Goal: Information Seeking & Learning: Learn about a topic

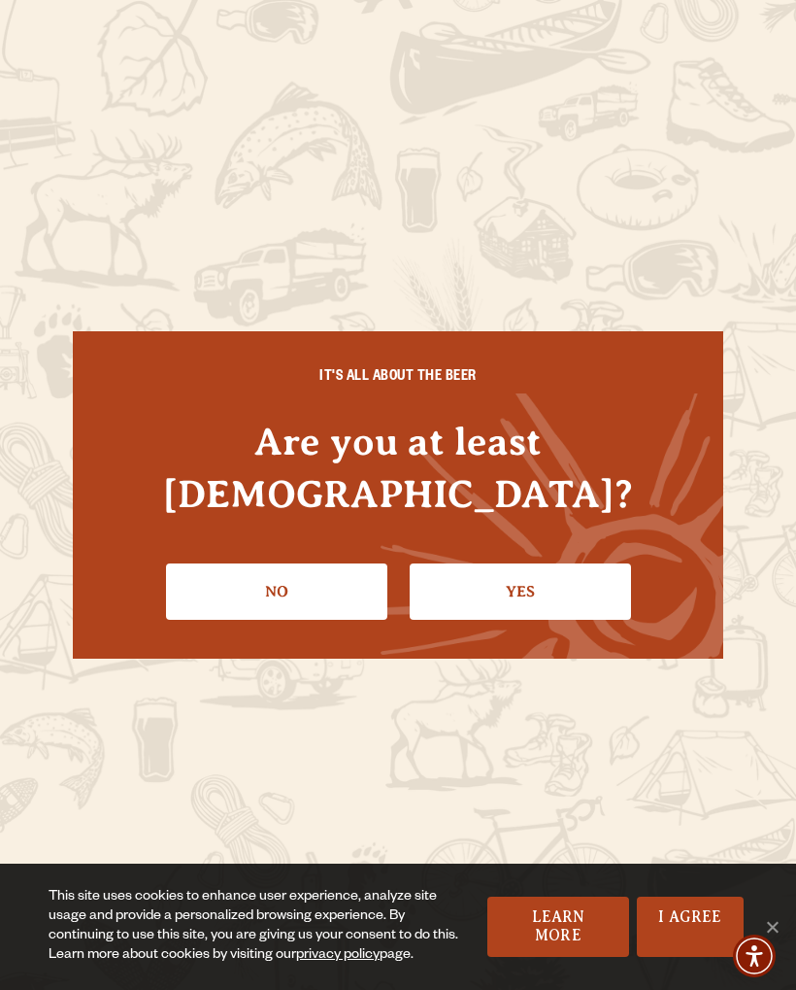
click at [559, 563] on link "Yes" at bounding box center [520, 591] width 221 height 56
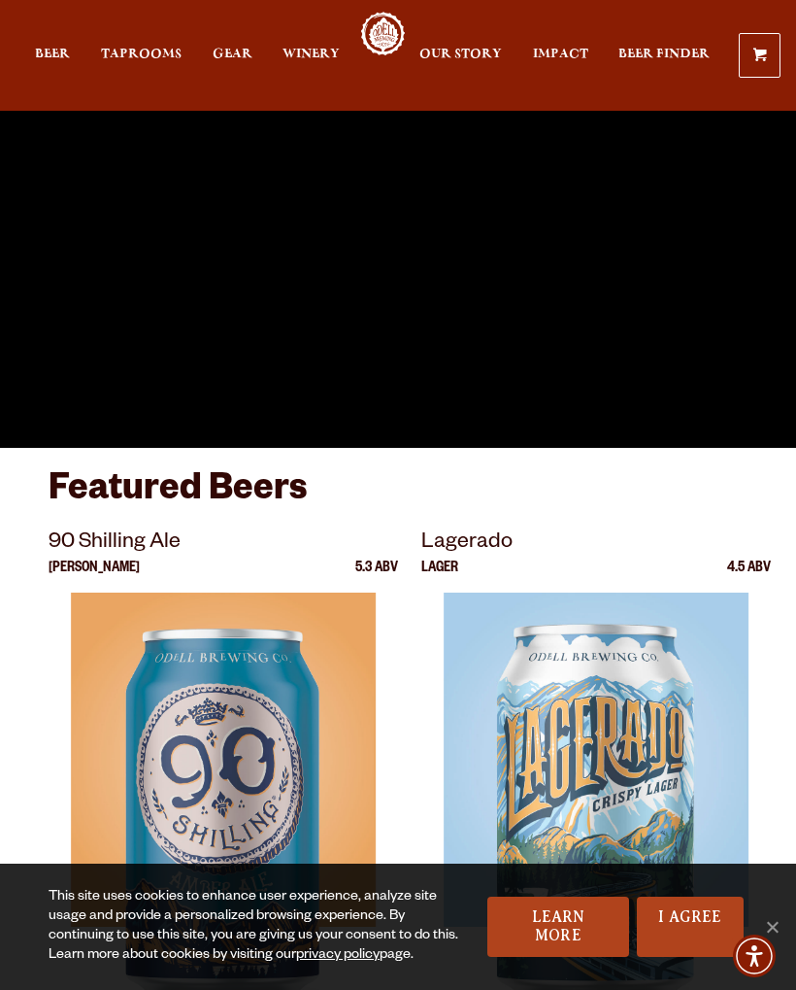
click at [140, 62] on span "Taprooms" at bounding box center [141, 55] width 81 height 16
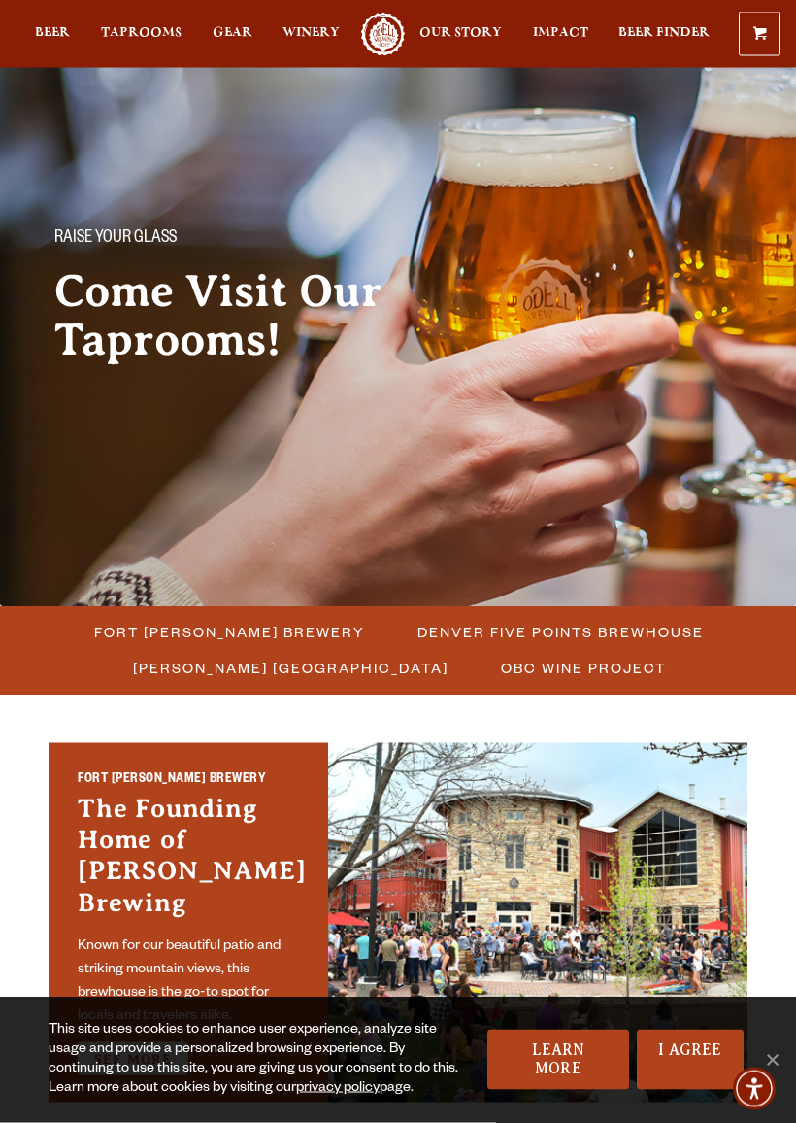
scroll to position [58, 0]
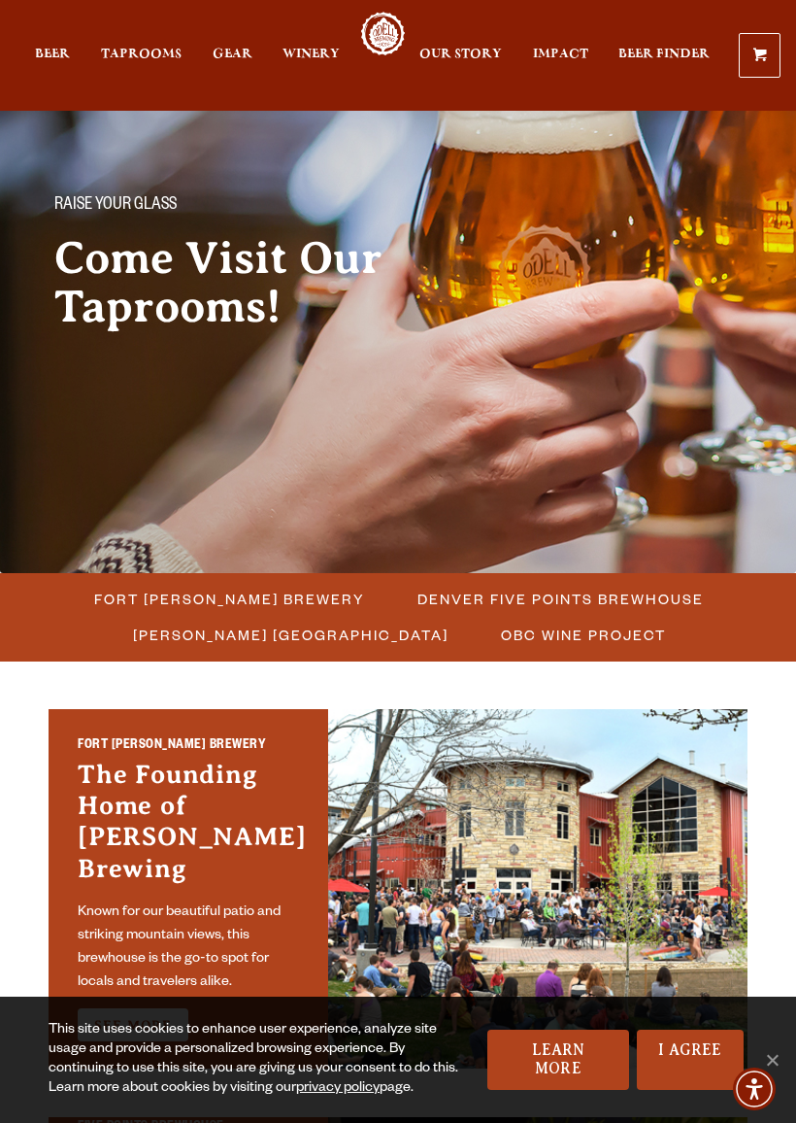
click at [284, 591] on span "Fort [PERSON_NAME] Brewery" at bounding box center [229, 599] width 271 height 28
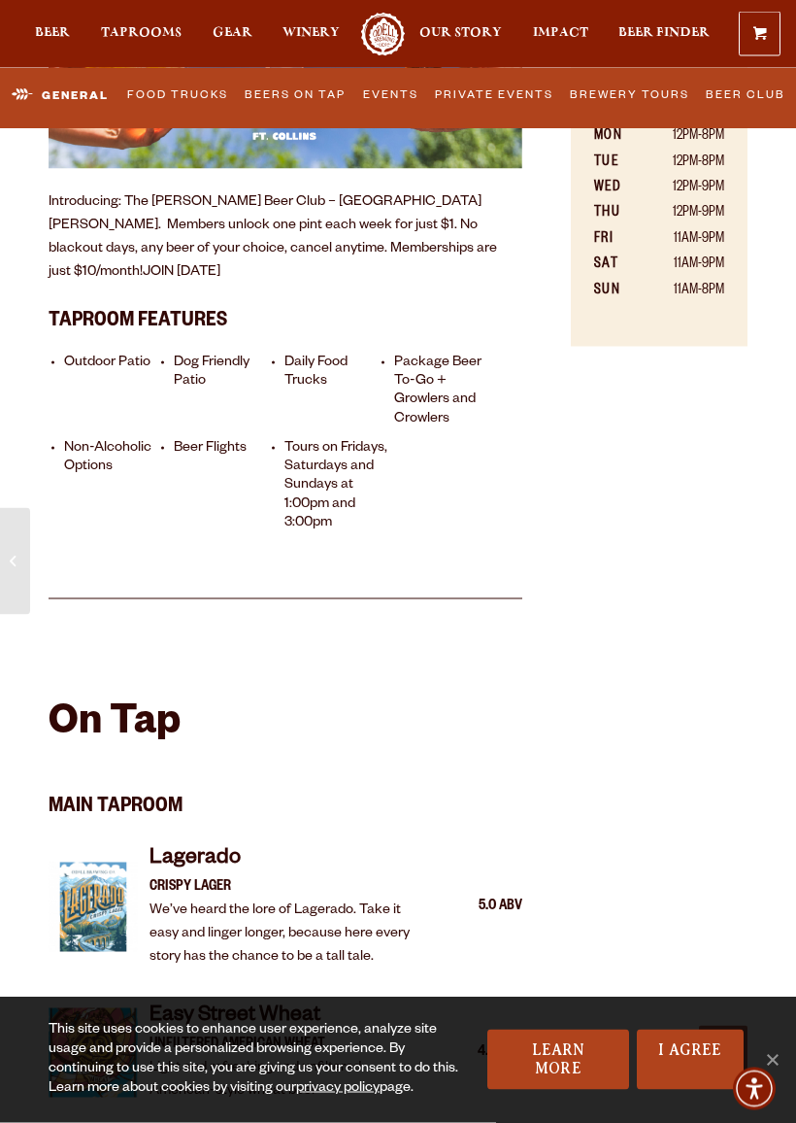
scroll to position [985, 0]
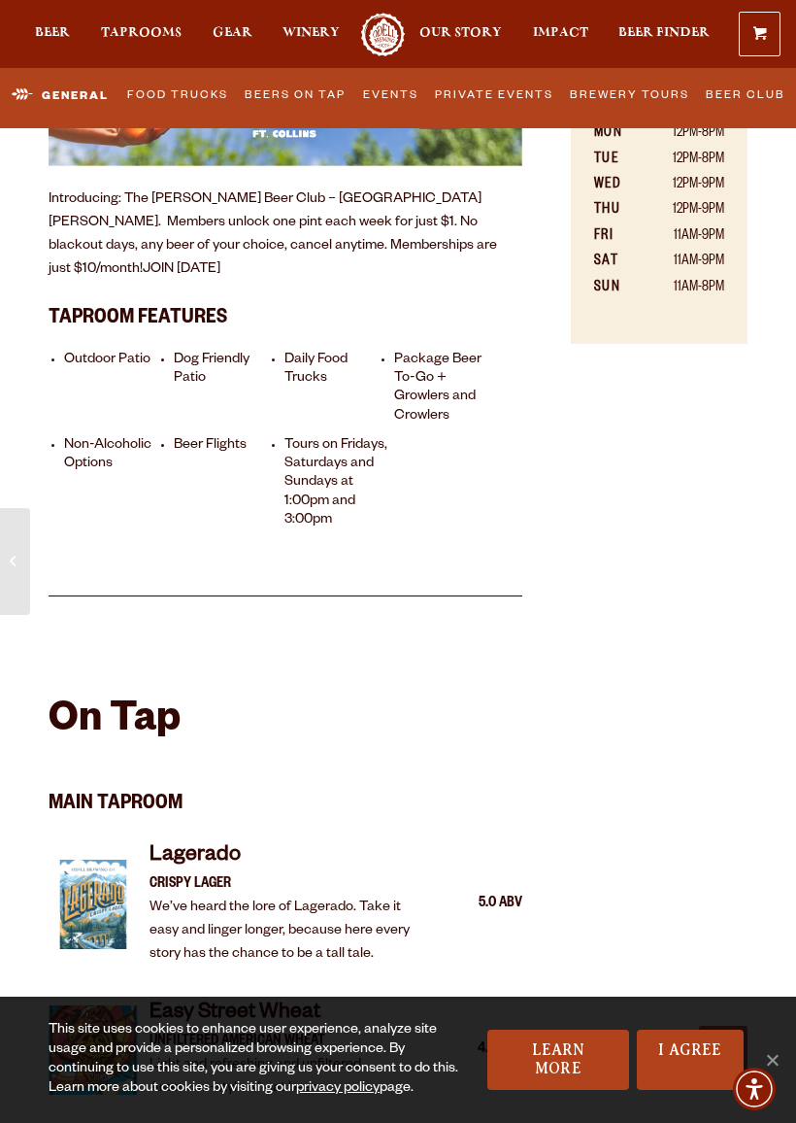
click at [400, 84] on link "Events" at bounding box center [390, 96] width 68 height 41
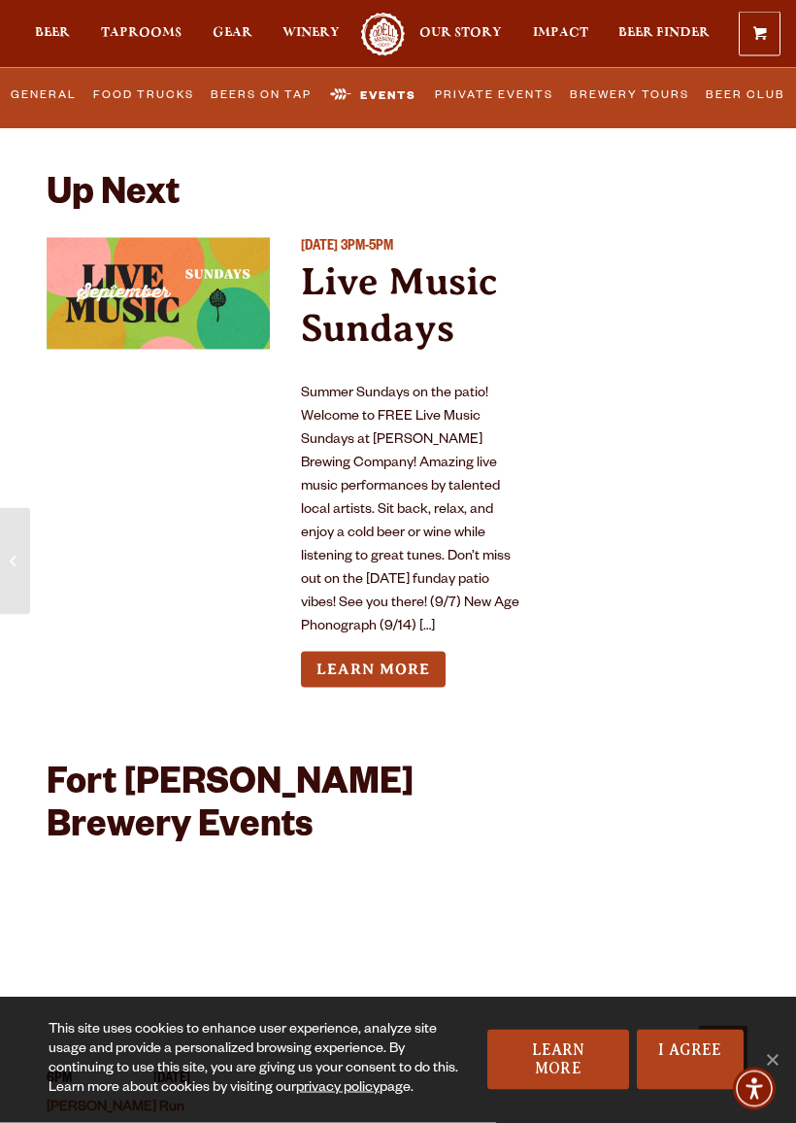
scroll to position [8702, 0]
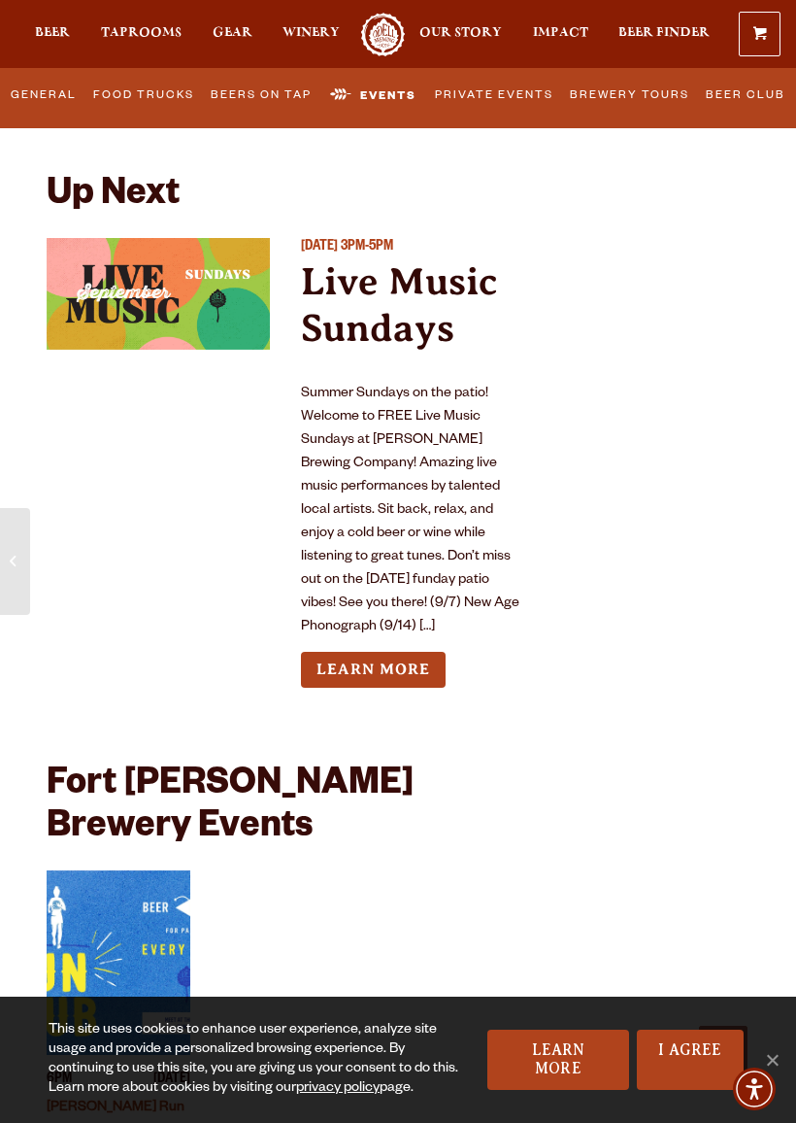
click at [390, 652] on link "Learn More" at bounding box center [373, 670] width 145 height 36
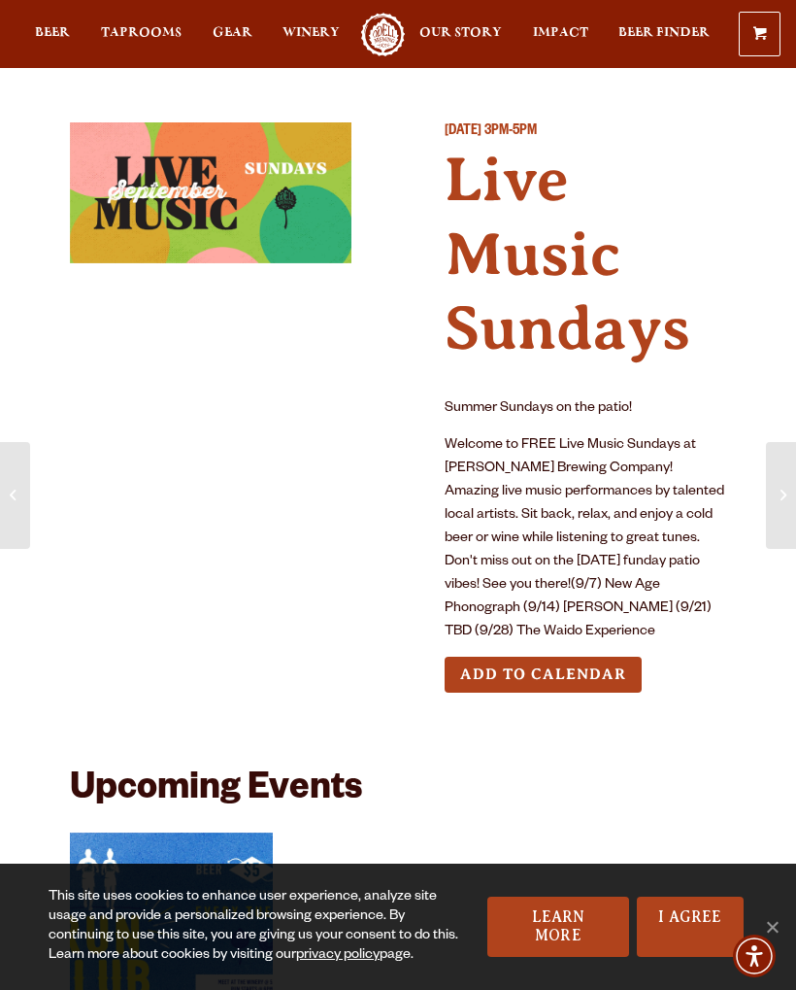
click at [148, 23] on link "Taprooms" at bounding box center [141, 35] width 81 height 44
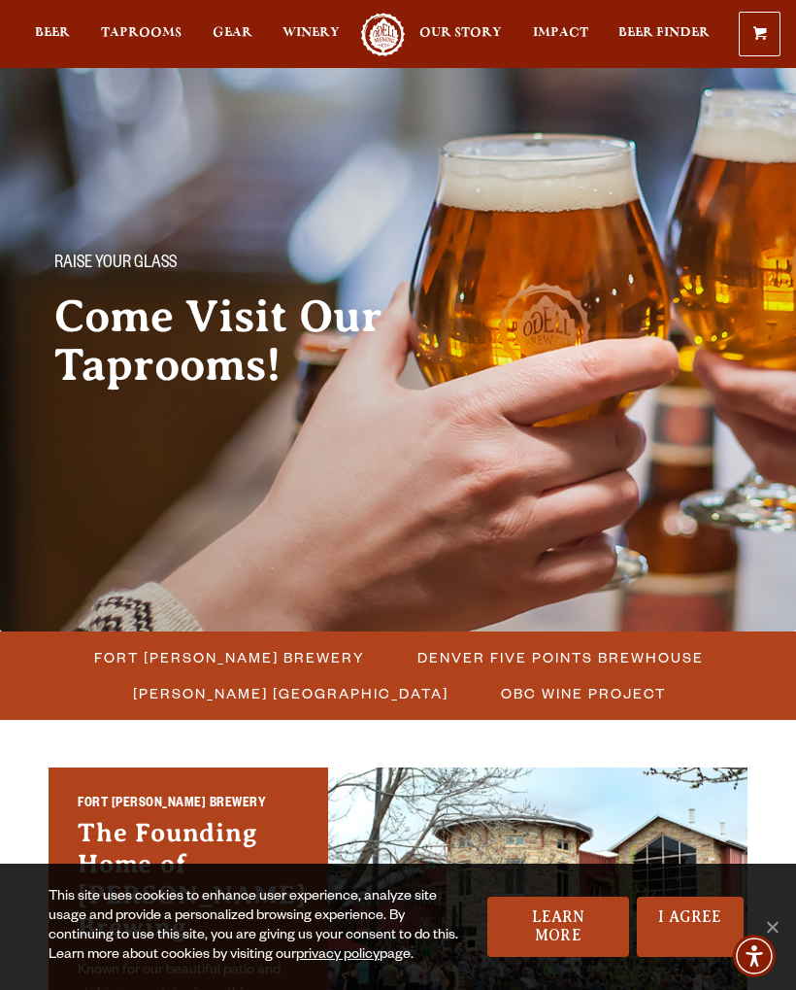
click at [253, 645] on span "Fort [PERSON_NAME] Brewery" at bounding box center [229, 657] width 271 height 28
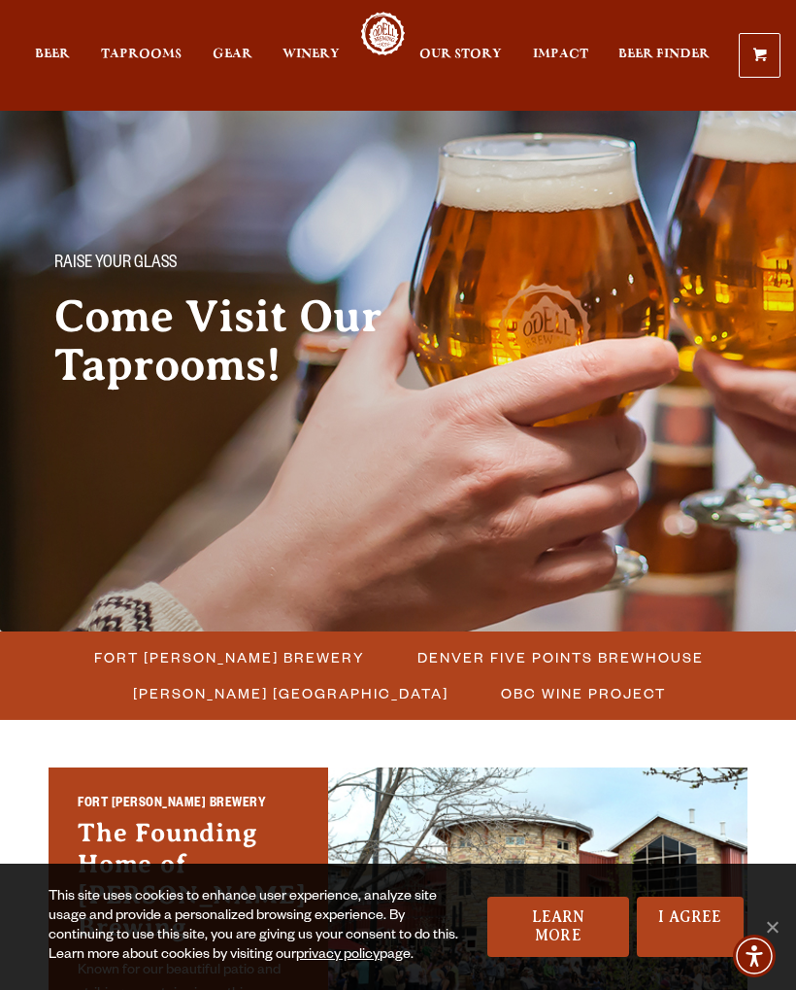
click at [276, 98] on ul "Beer Taprooms Gear Winery Our Story Impact Beer Finder Menu Menu" at bounding box center [372, 55] width 675 height 87
click at [185, 817] on h3 "The Founding Home of [PERSON_NAME] Brewing" at bounding box center [188, 885] width 221 height 136
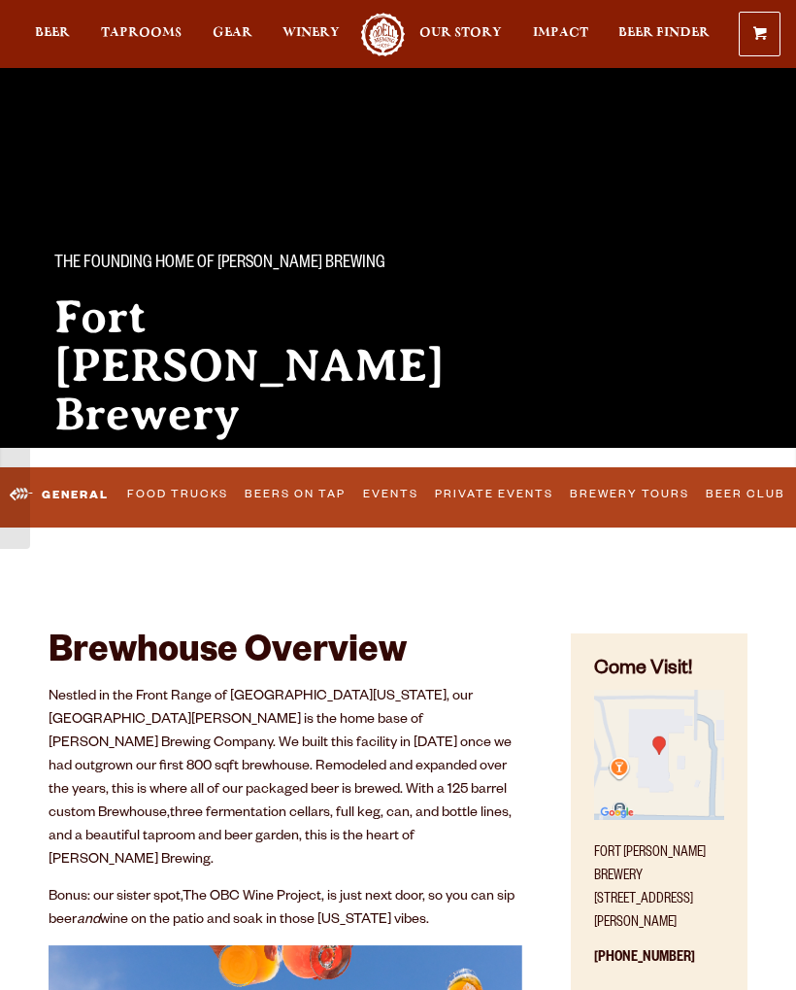
click at [156, 512] on link "Food Trucks" at bounding box center [178, 495] width 114 height 41
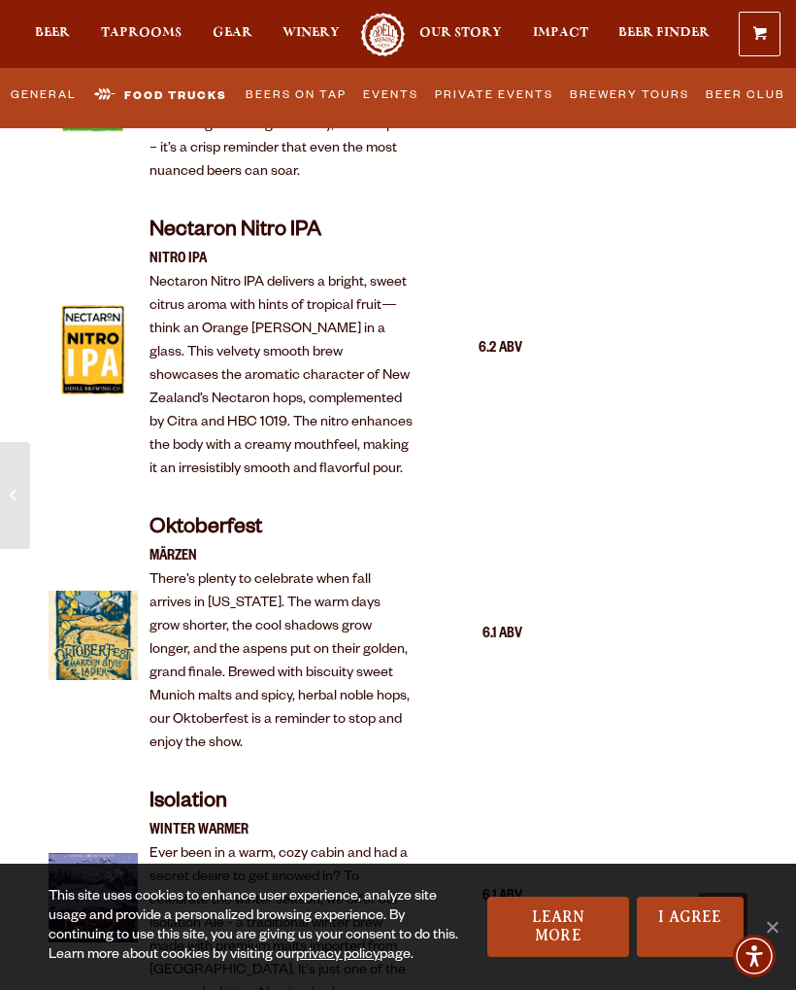
scroll to position [3804, 0]
